Goal: Transaction & Acquisition: Book appointment/travel/reservation

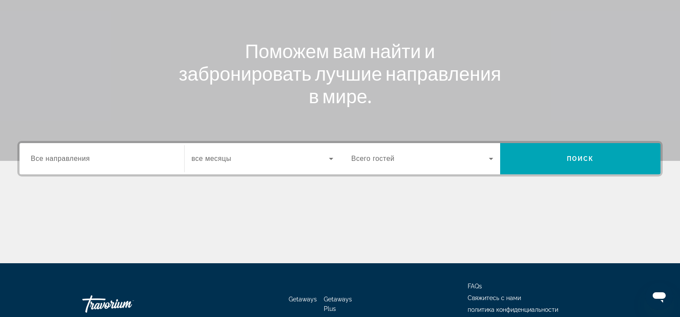
scroll to position [116, 0]
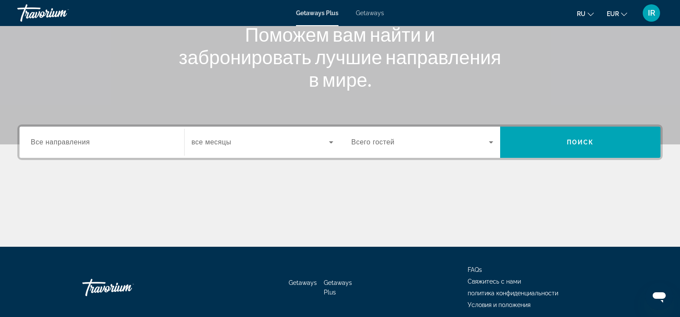
click at [53, 143] on span "Все направления" at bounding box center [60, 141] width 59 height 7
click at [53, 143] on input "Destination Все направления" at bounding box center [102, 142] width 142 height 10
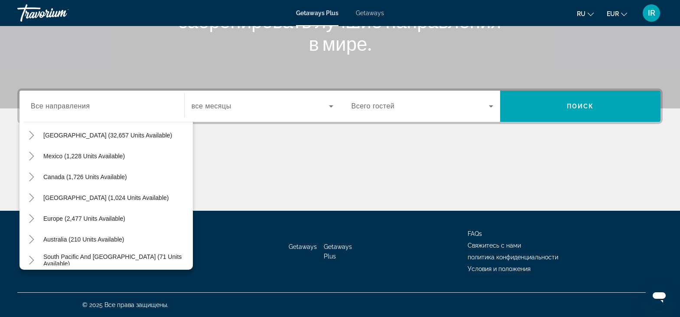
scroll to position [41, 0]
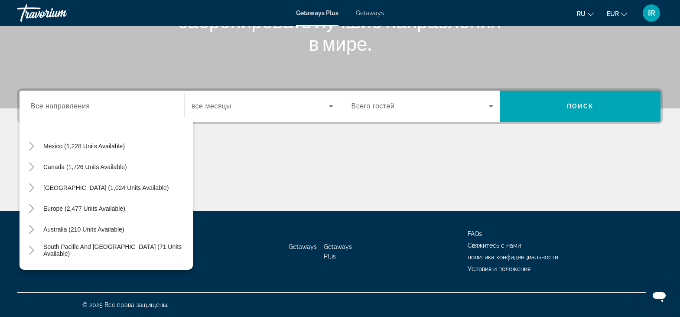
click at [107, 209] on span "Europe (2,477 units available)" at bounding box center [84, 208] width 82 height 7
type input "**********"
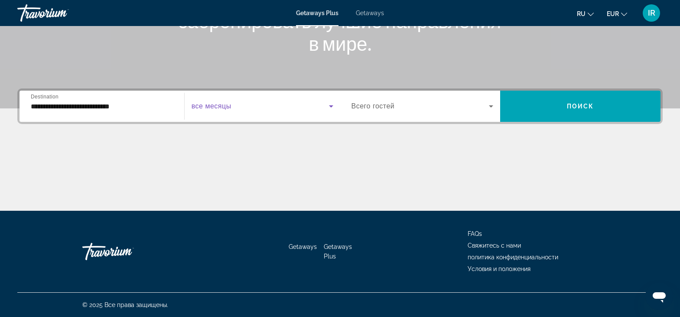
click at [327, 107] on icon "Search widget" at bounding box center [331, 106] width 10 height 10
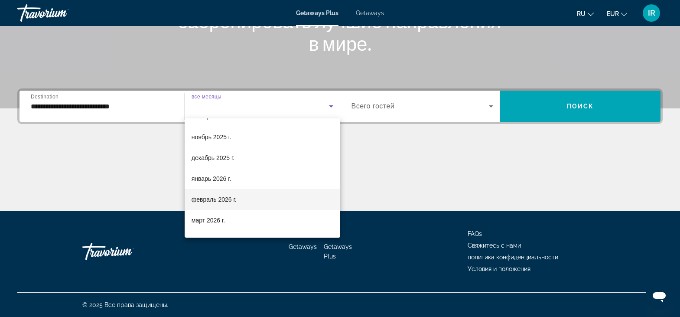
scroll to position [59, 0]
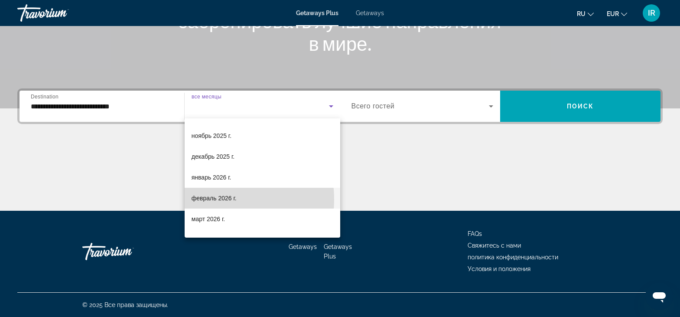
click at [215, 199] on span "февраль 2026 г." at bounding box center [213, 198] width 45 height 10
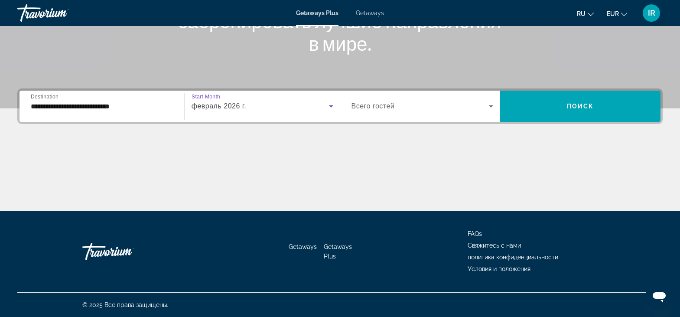
click at [492, 107] on icon "Search widget" at bounding box center [491, 106] width 10 height 10
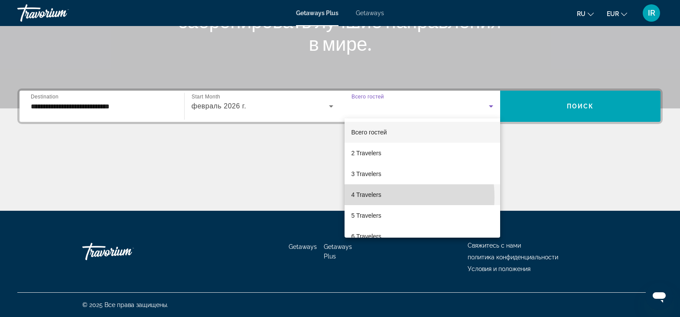
click at [375, 197] on span "4 Travelers" at bounding box center [366, 194] width 30 height 10
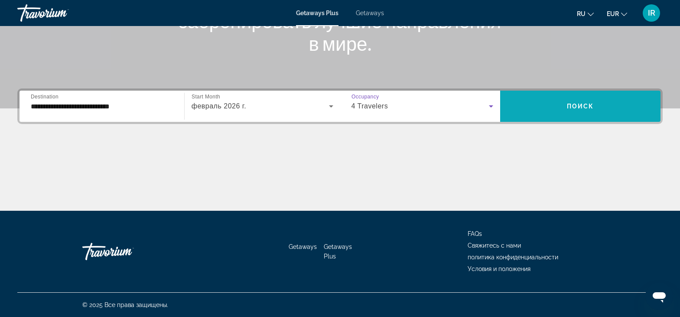
click at [581, 107] on span "Поиск" at bounding box center [580, 106] width 27 height 7
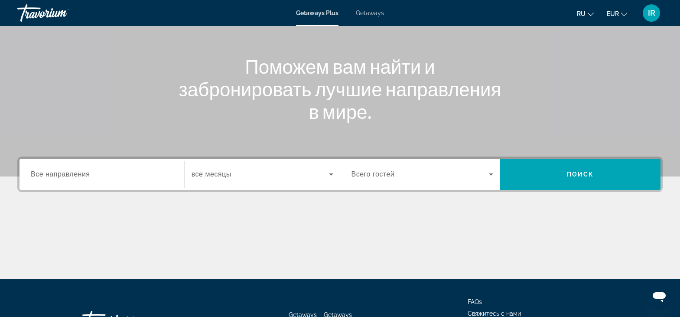
scroll to position [116, 0]
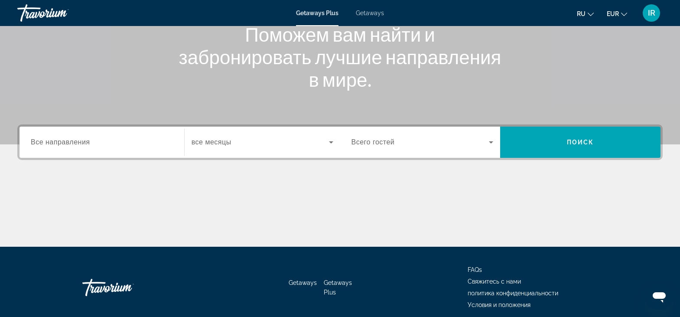
click at [70, 139] on span "Все направления" at bounding box center [60, 141] width 59 height 7
click at [70, 139] on input "Destination Все направления" at bounding box center [102, 142] width 142 height 10
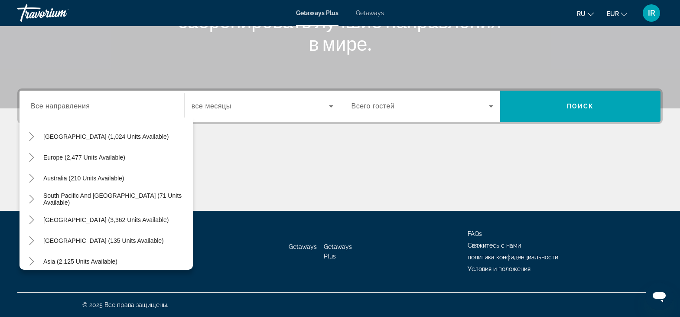
scroll to position [85, 0]
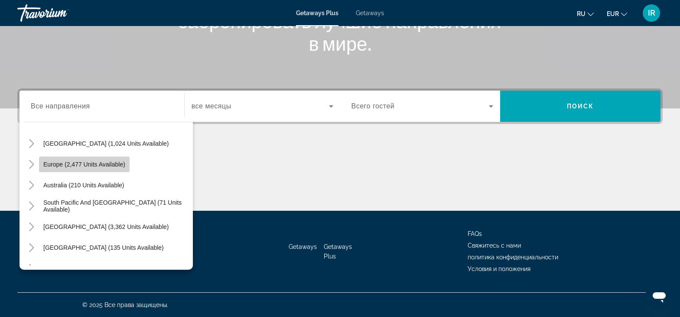
click at [53, 162] on span "Europe (2,477 units available)" at bounding box center [84, 164] width 82 height 7
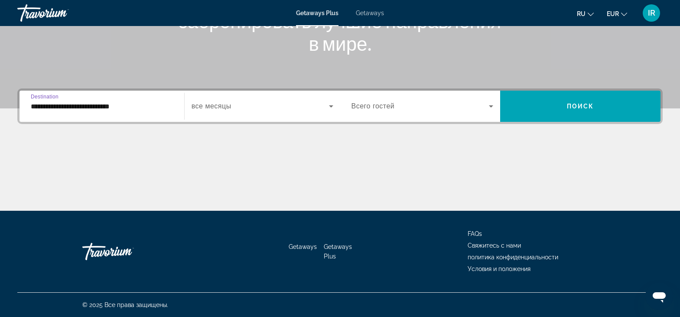
click at [115, 107] on input "**********" at bounding box center [102, 106] width 142 height 10
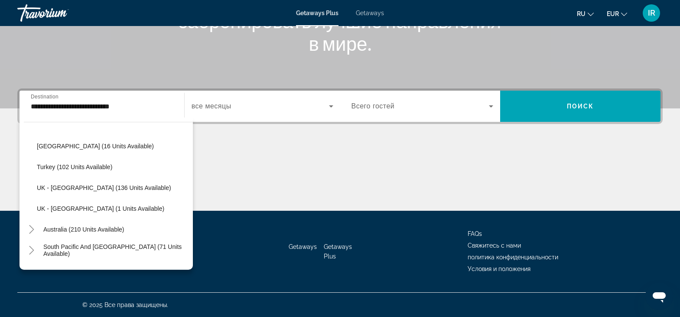
scroll to position [480, 0]
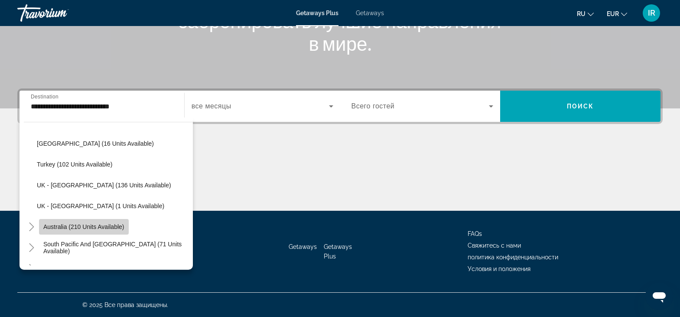
click at [94, 231] on span "Search widget" at bounding box center [84, 226] width 90 height 21
type input "**********"
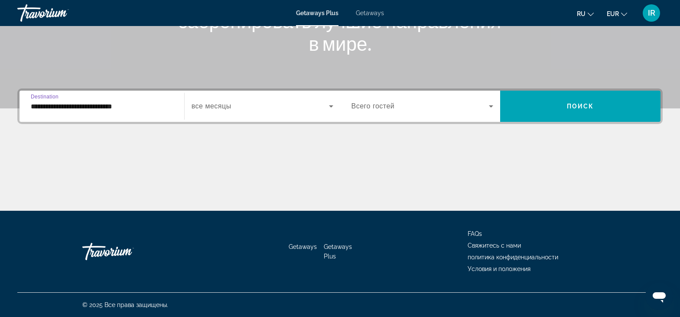
click at [327, 110] on icon "Search widget" at bounding box center [331, 106] width 10 height 10
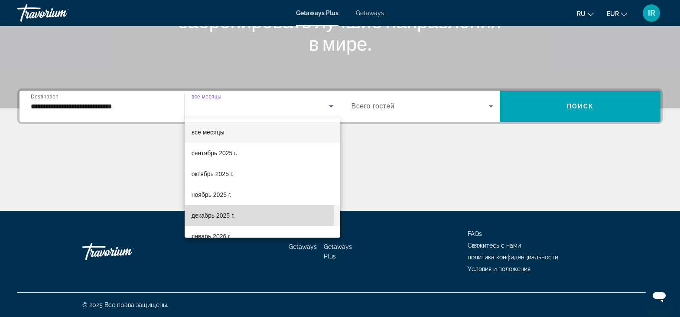
click at [220, 213] on span "декабрь 2025 г." at bounding box center [212, 215] width 43 height 10
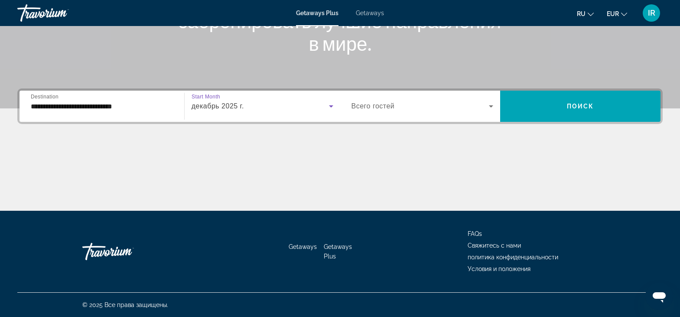
click at [488, 107] on icon "Search widget" at bounding box center [491, 106] width 10 height 10
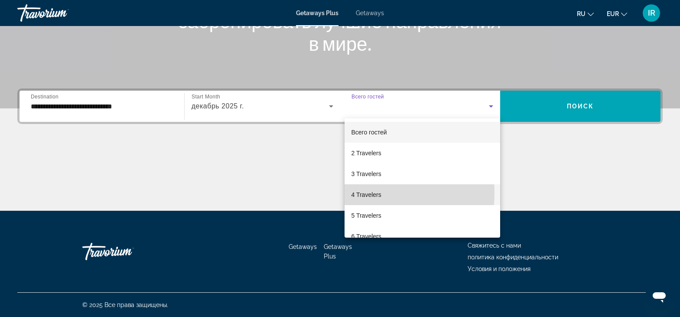
click at [365, 193] on span "4 Travelers" at bounding box center [366, 194] width 30 height 10
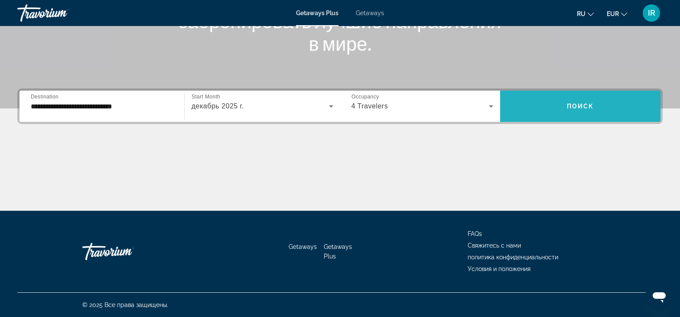
click at [580, 106] on span "Поиск" at bounding box center [580, 106] width 27 height 7
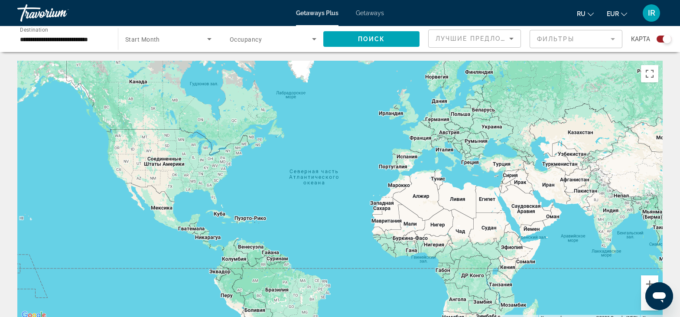
click at [665, 42] on div "Search widget" at bounding box center [666, 39] width 9 height 9
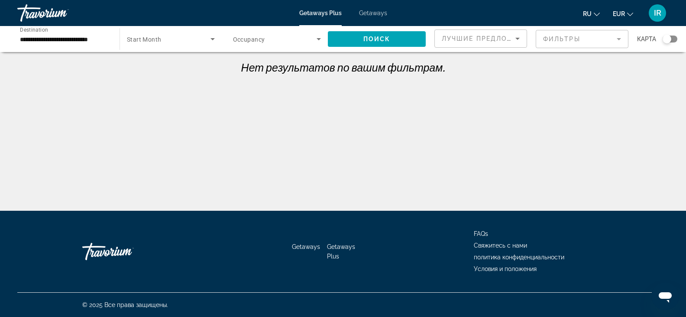
click at [211, 40] on icon "Search widget" at bounding box center [213, 39] width 10 height 10
click at [169, 70] on mat-option "все месяцы" at bounding box center [171, 65] width 102 height 21
click at [315, 38] on icon "Search widget" at bounding box center [319, 39] width 10 height 10
click at [284, 71] on mat-option "Всего гостей" at bounding box center [277, 65] width 102 height 21
click at [357, 41] on span "Search widget" at bounding box center [377, 39] width 98 height 21
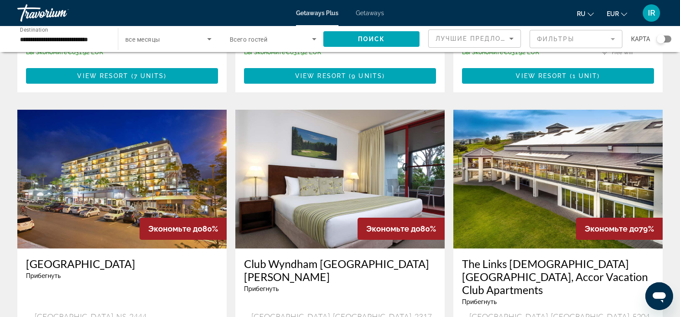
scroll to position [1040, 0]
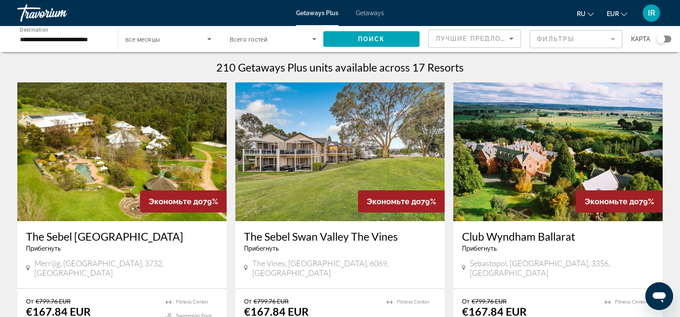
click at [561, 160] on img "Main content" at bounding box center [557, 151] width 209 height 139
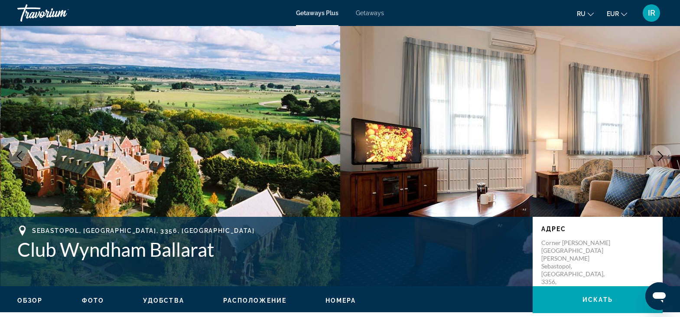
click at [664, 157] on icon "Next image" at bounding box center [660, 156] width 10 height 10
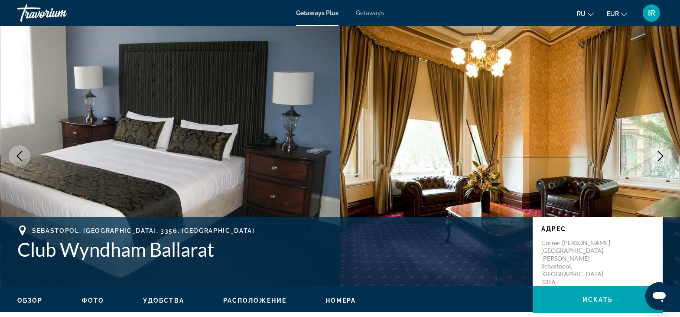
click at [664, 157] on icon "Next image" at bounding box center [660, 156] width 10 height 10
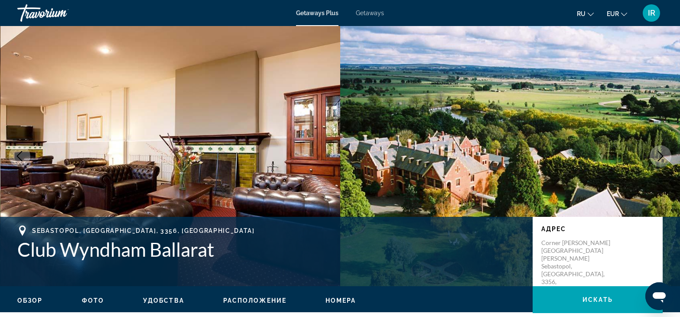
click at [664, 157] on icon "Next image" at bounding box center [660, 156] width 10 height 10
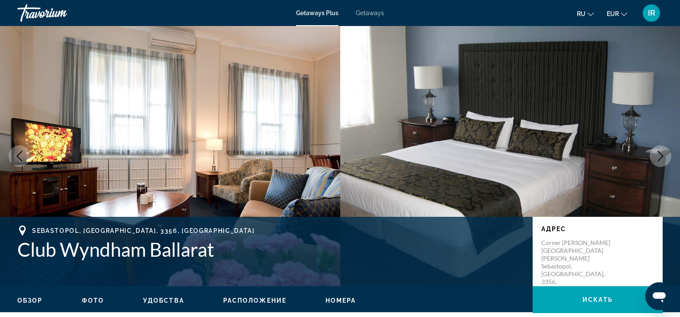
click at [664, 157] on icon "Next image" at bounding box center [660, 156] width 10 height 10
